Goal: Navigation & Orientation: Find specific page/section

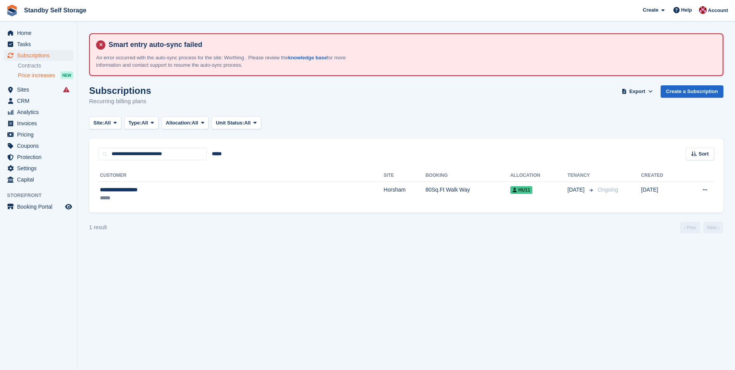
click at [42, 72] on span "Price increases" at bounding box center [36, 75] width 37 height 7
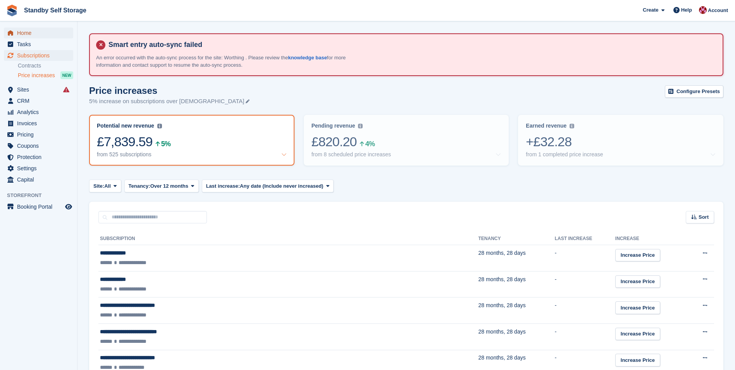
click at [34, 35] on span "Home" at bounding box center [40, 33] width 47 height 11
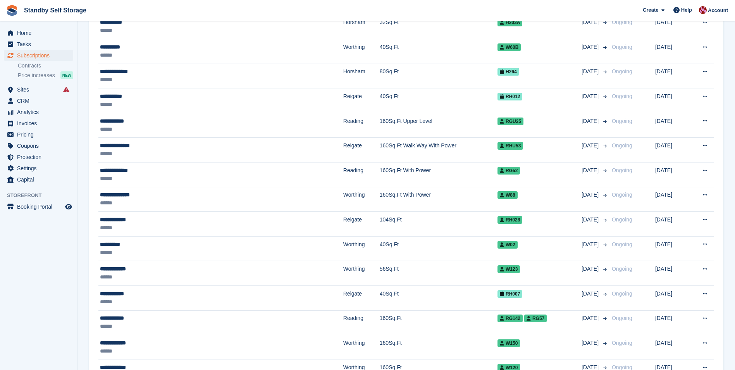
scroll to position [233, 0]
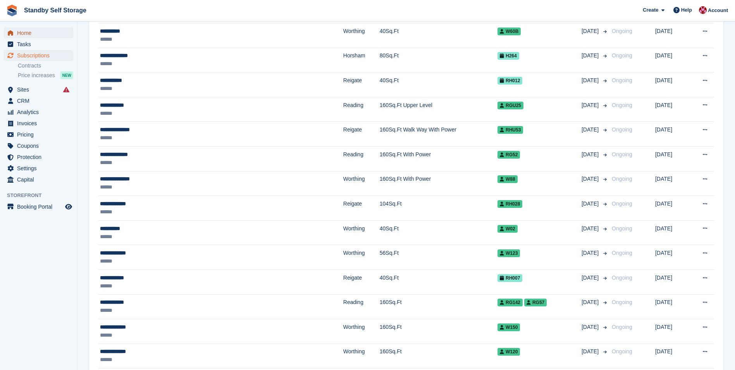
click at [39, 33] on span "Home" at bounding box center [40, 33] width 47 height 11
